Goal: Task Accomplishment & Management: Manage account settings

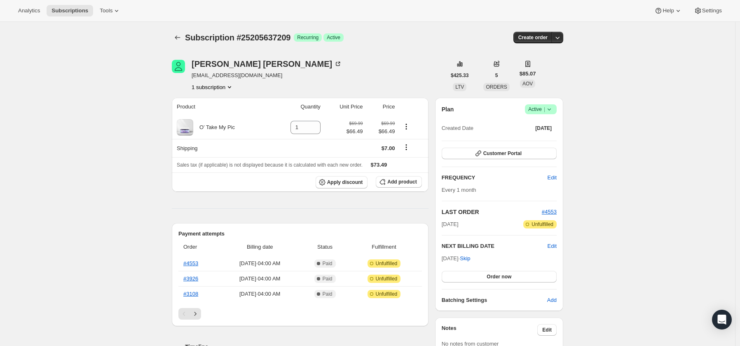
click at [553, 109] on icon at bounding box center [549, 109] width 8 height 8
click at [545, 138] on span "Cancel subscription" at bounding box center [541, 139] width 47 height 6
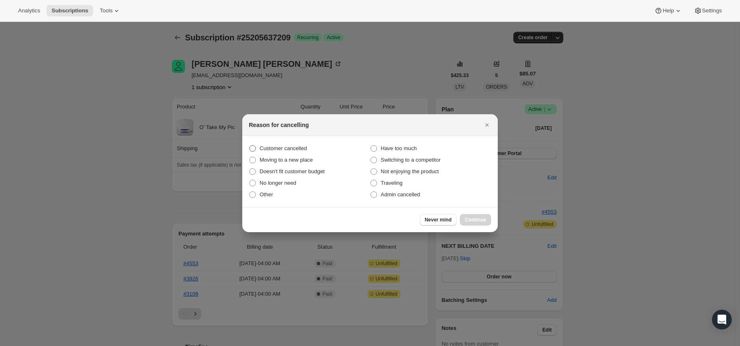
click at [270, 147] on span "Customer cancelled" at bounding box center [283, 148] width 47 height 6
click at [250, 145] on input "Customer cancelled" at bounding box center [249, 145] width 0 height 0
radio input "true"
click at [483, 216] on button "Continue" at bounding box center [475, 220] width 31 height 12
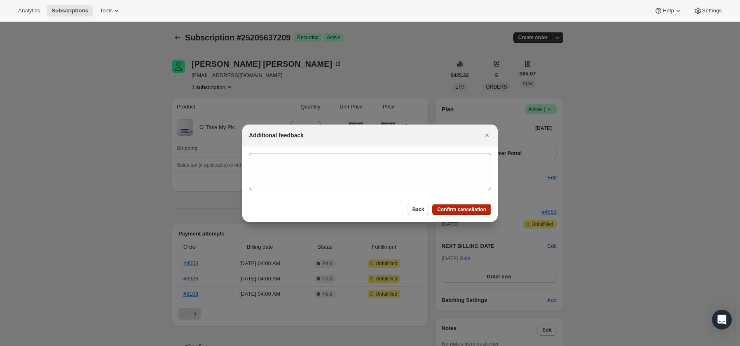
click at [474, 206] on button "Confirm cancellation" at bounding box center [461, 210] width 59 height 12
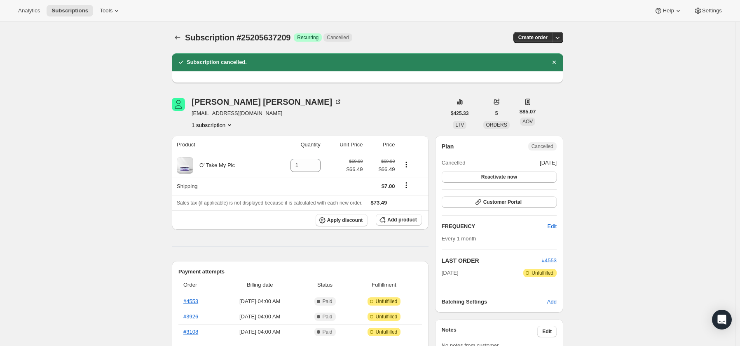
drag, startPoint x: 135, startPoint y: 100, endPoint x: 120, endPoint y: 100, distance: 15.7
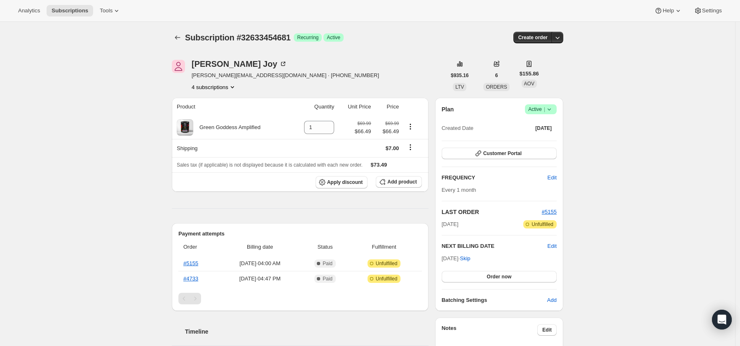
click at [551, 110] on icon at bounding box center [549, 109] width 3 height 2
click at [544, 141] on span "Cancel subscription" at bounding box center [541, 139] width 47 height 6
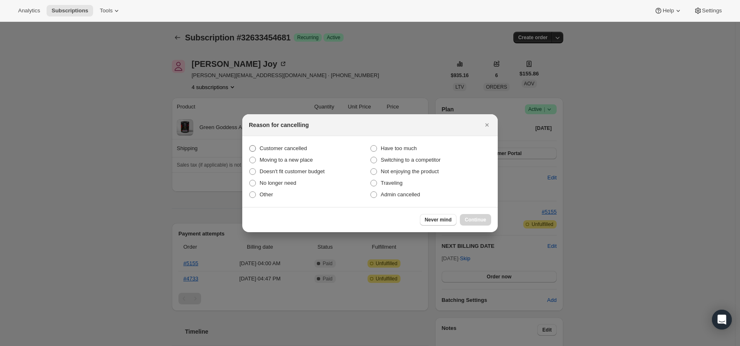
click at [281, 145] on span "Customer cancelled" at bounding box center [283, 148] width 47 height 6
click at [250, 145] on input "Customer cancelled" at bounding box center [249, 145] width 0 height 0
radio input "true"
click at [482, 219] on span "Continue" at bounding box center [475, 219] width 21 height 7
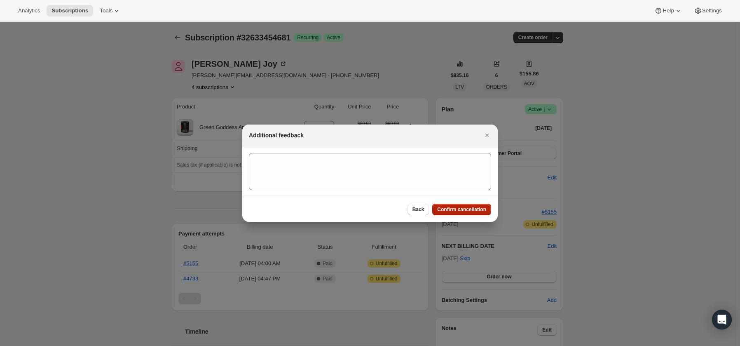
click at [456, 211] on span "Confirm cancellation" at bounding box center [461, 209] width 49 height 7
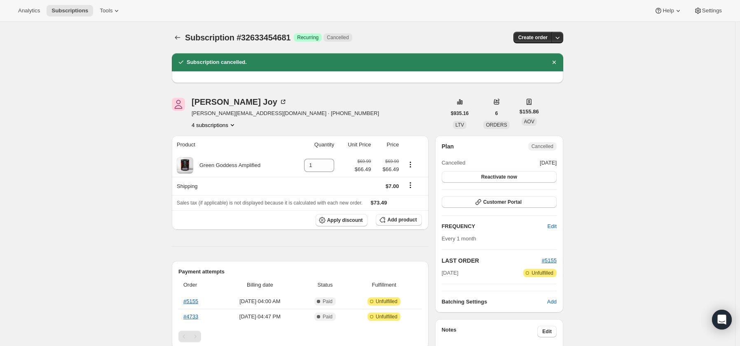
click at [208, 124] on button "4 subscriptions" at bounding box center [214, 125] width 45 height 8
click at [212, 169] on span "32608419929" at bounding box center [199, 168] width 33 height 6
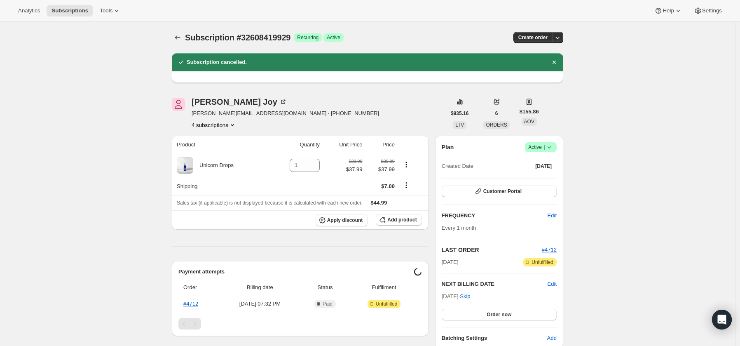
click at [551, 149] on icon at bounding box center [549, 147] width 8 height 8
click at [544, 176] on span "Cancel subscription" at bounding box center [541, 177] width 47 height 6
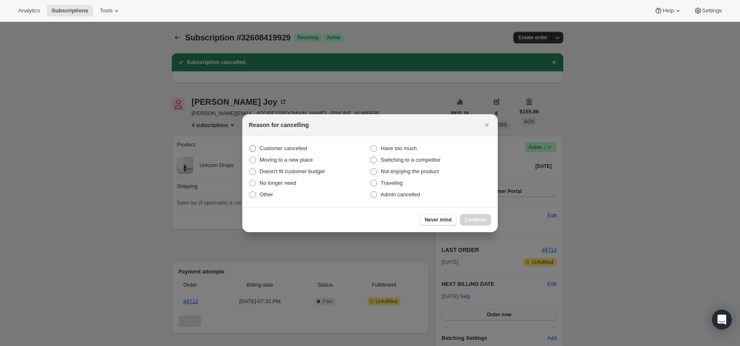
click at [293, 145] on span "Customer cancelled" at bounding box center [283, 148] width 47 height 6
click at [250, 145] on input "Customer cancelled" at bounding box center [249, 145] width 0 height 0
radio input "true"
click at [470, 218] on span "Continue" at bounding box center [475, 219] width 21 height 7
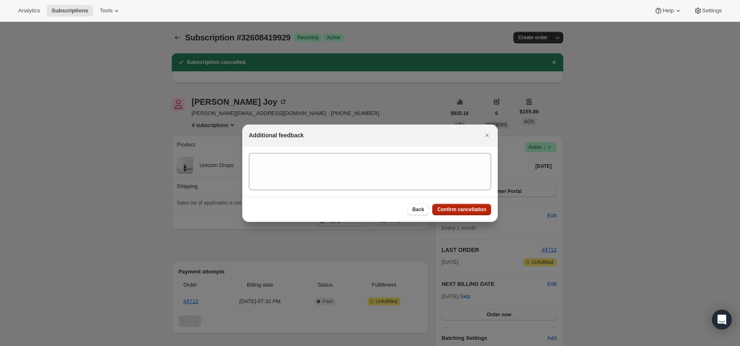
click at [467, 209] on span "Confirm cancellation" at bounding box center [461, 209] width 49 height 7
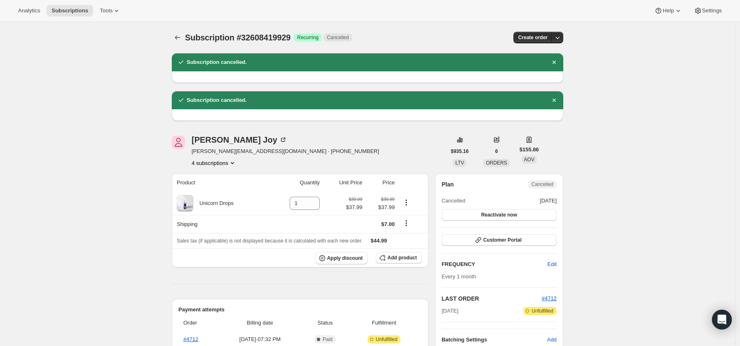
click at [207, 162] on button "4 subscriptions" at bounding box center [214, 163] width 45 height 8
click at [216, 196] on span "30930337881" at bounding box center [211, 192] width 57 height 8
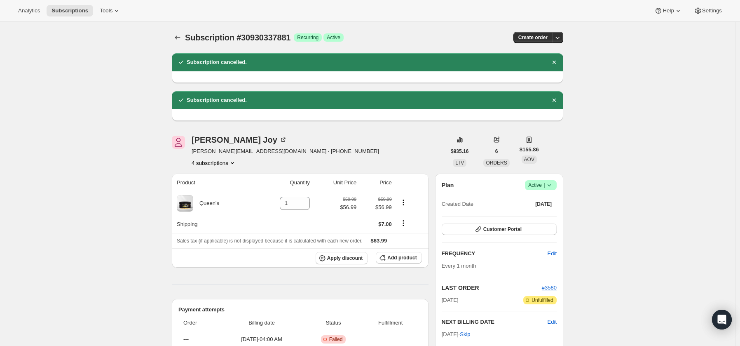
click at [553, 186] on icon at bounding box center [549, 185] width 8 height 8
click at [544, 214] on span "Cancel subscription" at bounding box center [541, 215] width 47 height 6
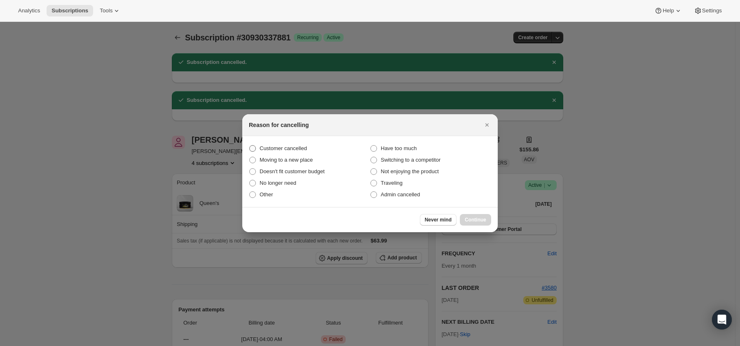
click at [281, 147] on span "Customer cancelled" at bounding box center [283, 148] width 47 height 6
click at [250, 145] on input "Customer cancelled" at bounding box center [249, 145] width 0 height 0
radio input "true"
click at [472, 220] on span "Continue" at bounding box center [475, 219] width 21 height 7
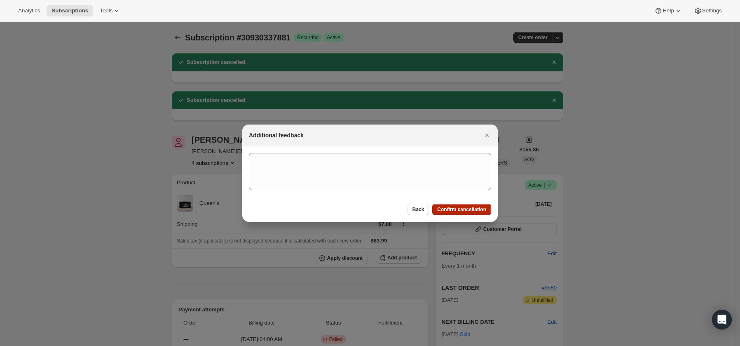
click at [462, 208] on span "Confirm cancellation" at bounding box center [461, 209] width 49 height 7
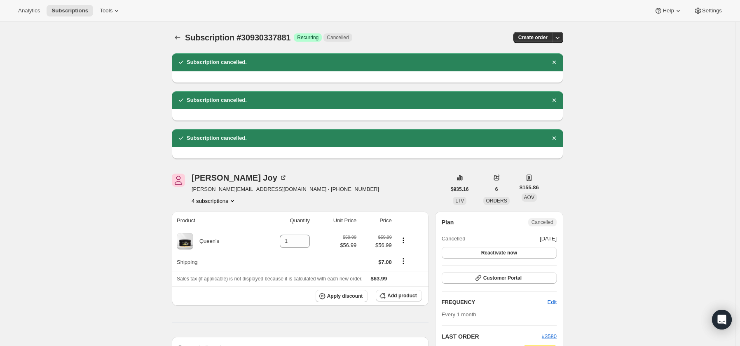
click at [223, 201] on button "4 subscriptions" at bounding box center [214, 201] width 45 height 8
click at [217, 214] on span "29365207129" at bounding box center [200, 216] width 33 height 6
